Goal: Submit feedback/report problem

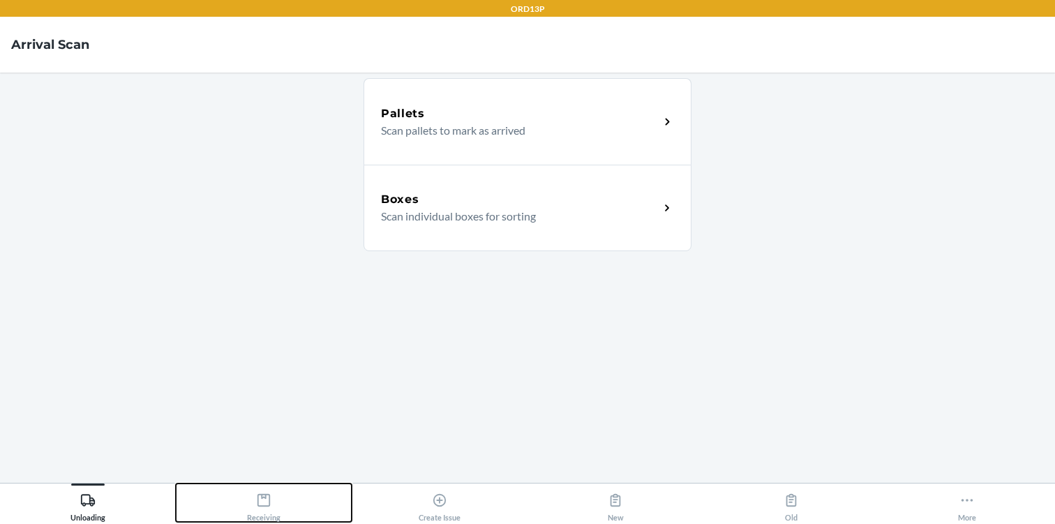
click at [262, 493] on icon at bounding box center [263, 500] width 15 height 15
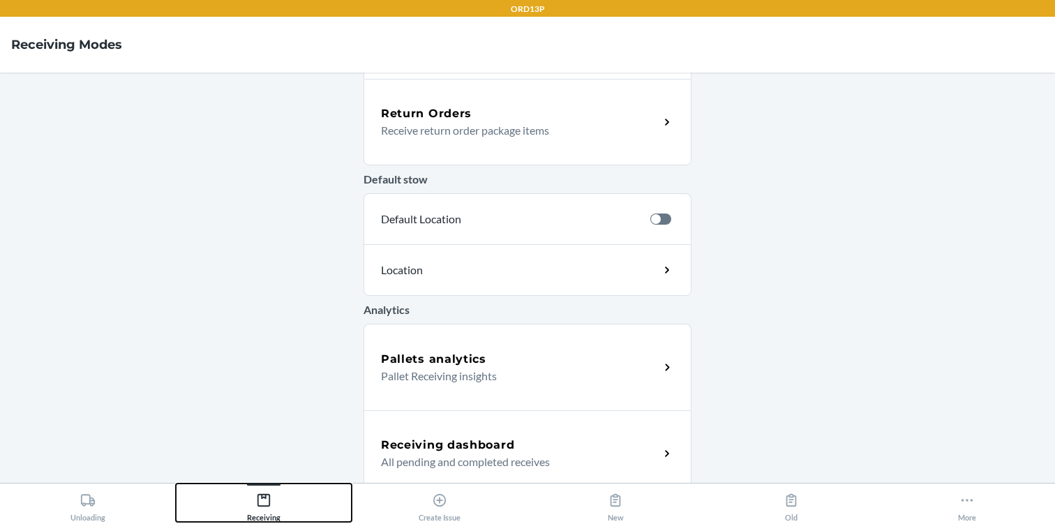
scroll to position [449, 0]
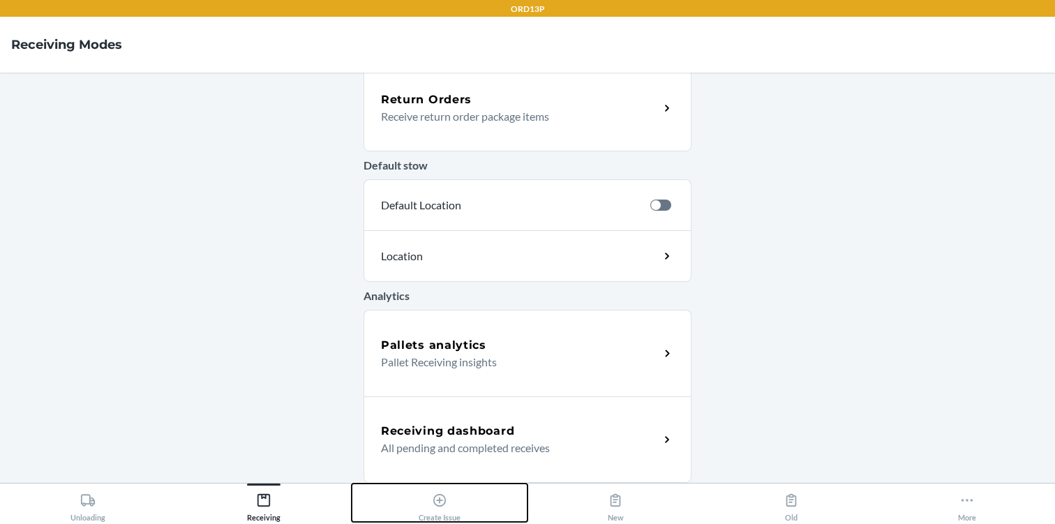
click at [430, 504] on div "Create Issue" at bounding box center [440, 504] width 42 height 35
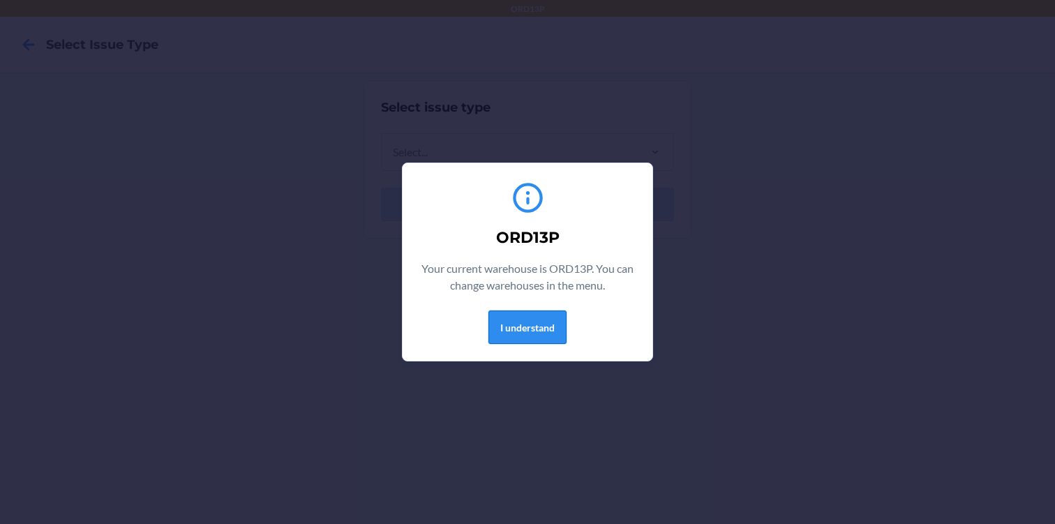
click at [511, 326] on button "I understand" at bounding box center [527, 327] width 78 height 33
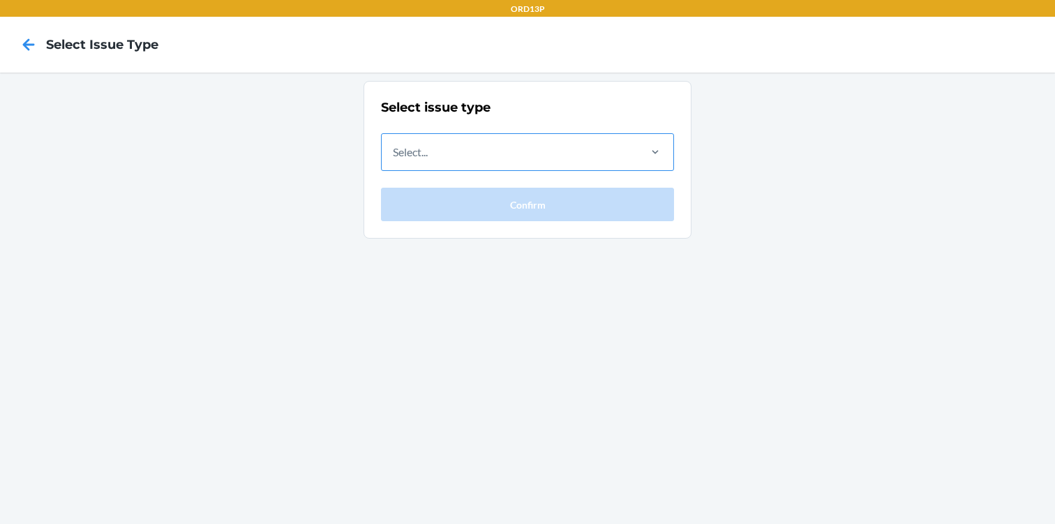
click at [421, 146] on div "Select..." at bounding box center [410, 152] width 35 height 17
click at [394, 146] on input "Select..." at bounding box center [393, 152] width 1 height 17
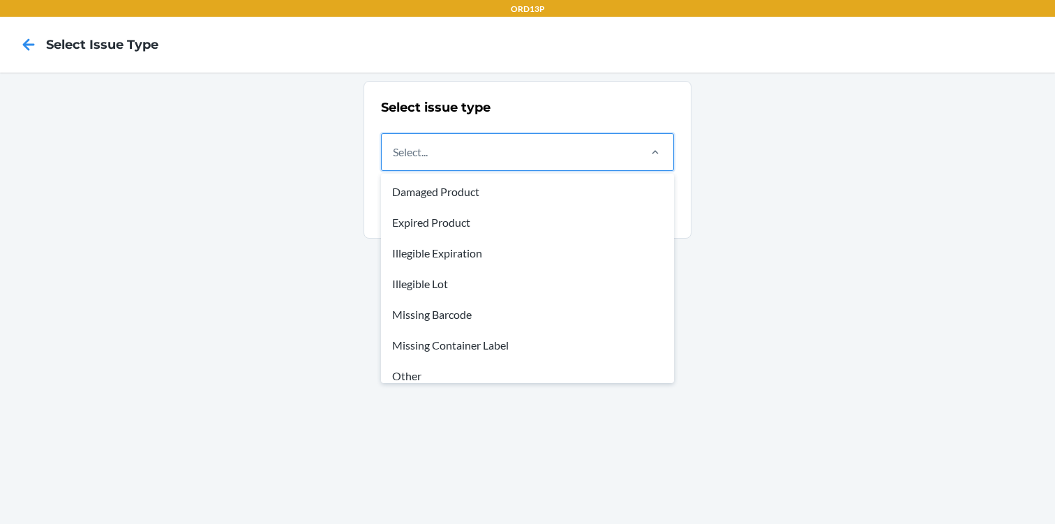
click at [299, 149] on div "Select issue type option Damaged Product focused, 1 of 8. 8 results available. …" at bounding box center [527, 298] width 1055 height 451
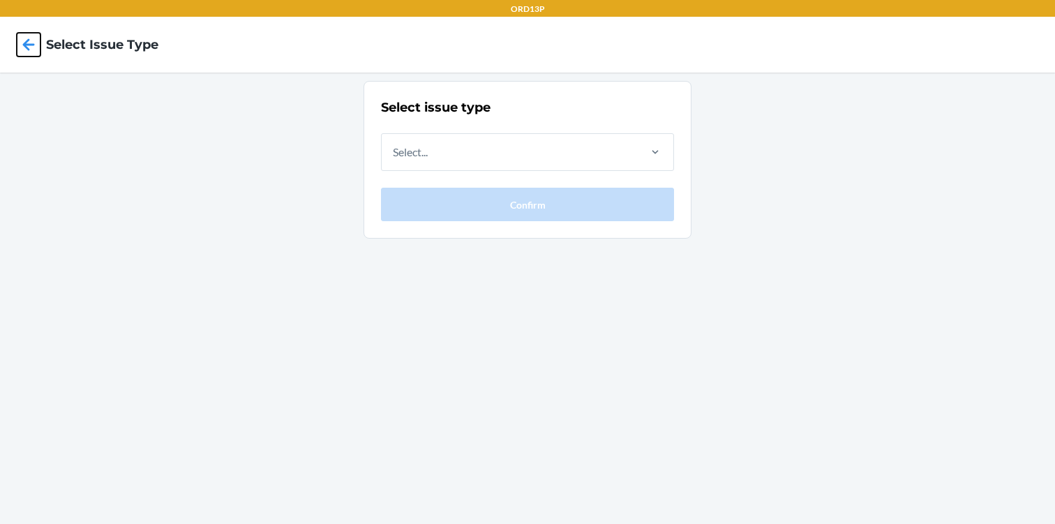
click at [27, 50] on icon at bounding box center [29, 45] width 24 height 24
